Goal: Navigation & Orientation: Find specific page/section

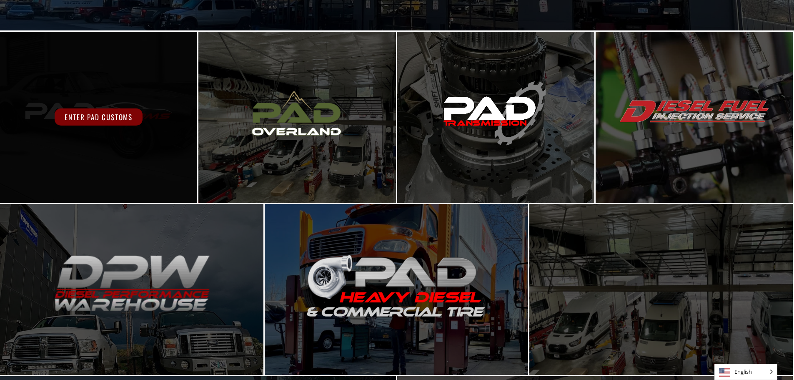
scroll to position [208, 0]
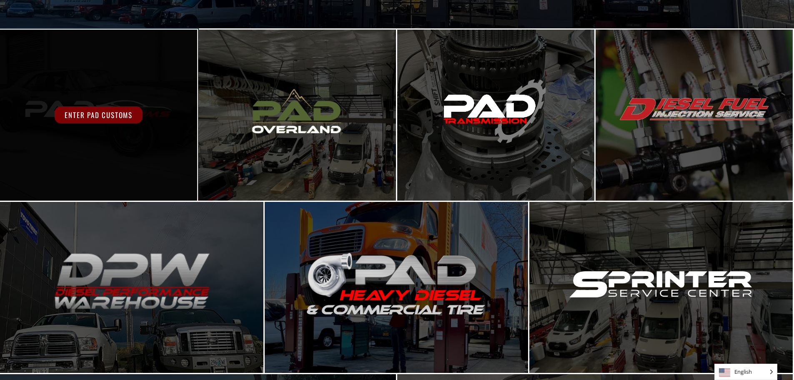
click at [109, 109] on span "Enter PAD Customs" at bounding box center [99, 114] width 88 height 17
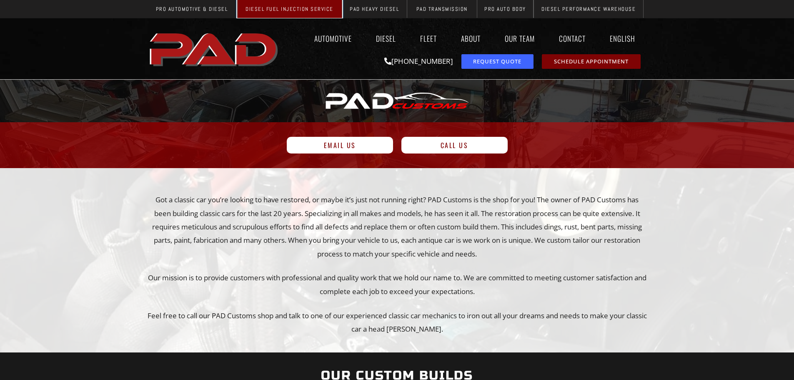
click at [317, 10] on span "Diesel Fuel Injection Service" at bounding box center [289, 8] width 88 height 5
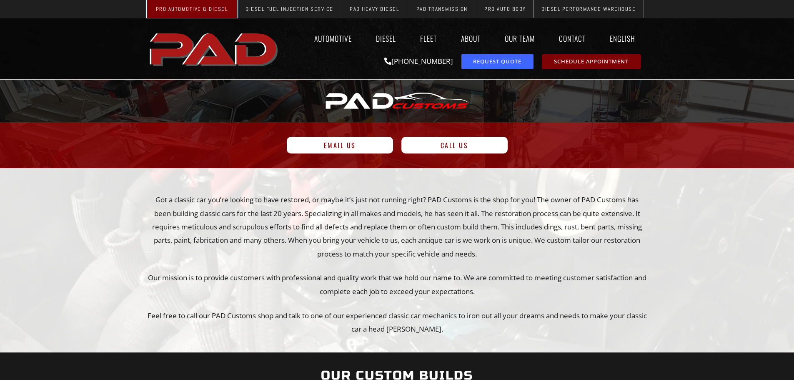
click at [189, 14] on link "Pro Automotive & Diesel" at bounding box center [192, 9] width 90 height 18
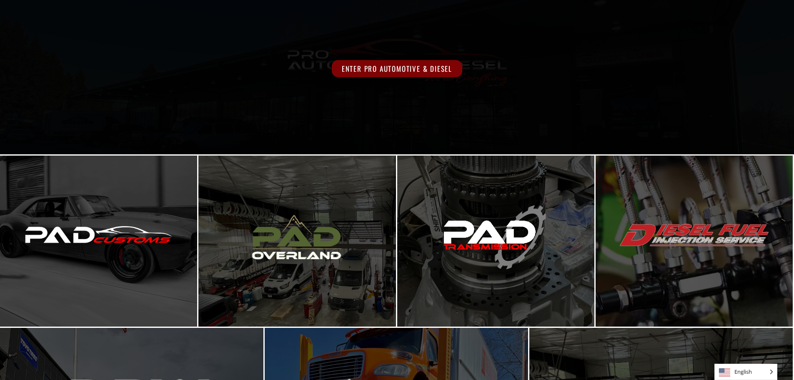
scroll to position [83, 0]
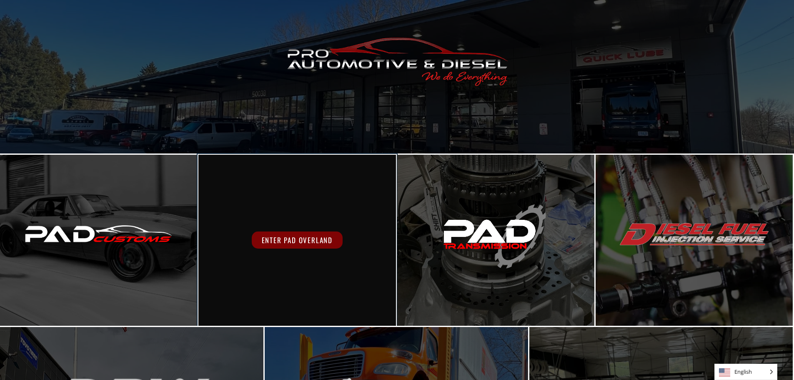
click at [292, 240] on span "Enter PAD Overland" at bounding box center [297, 239] width 91 height 17
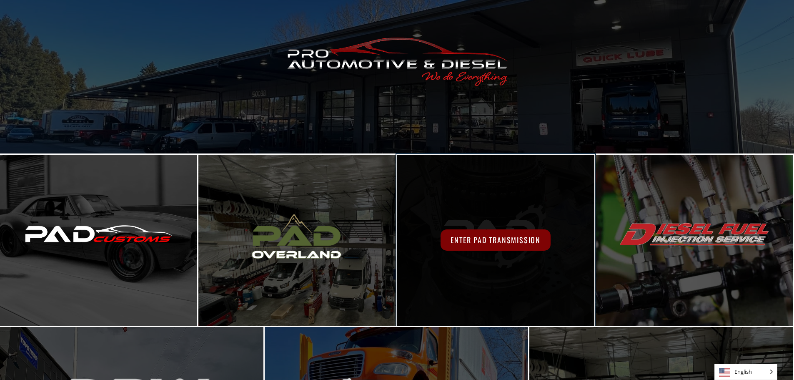
click at [526, 238] on span "Enter PAD Transmission" at bounding box center [496, 239] width 110 height 21
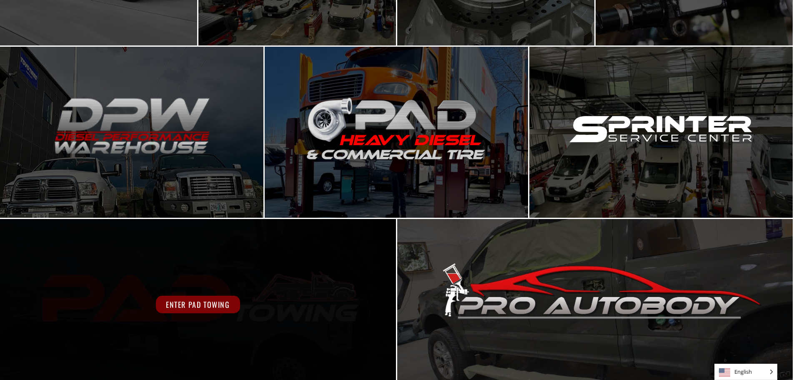
scroll to position [373, 0]
